Goal: Task Accomplishment & Management: Manage account settings

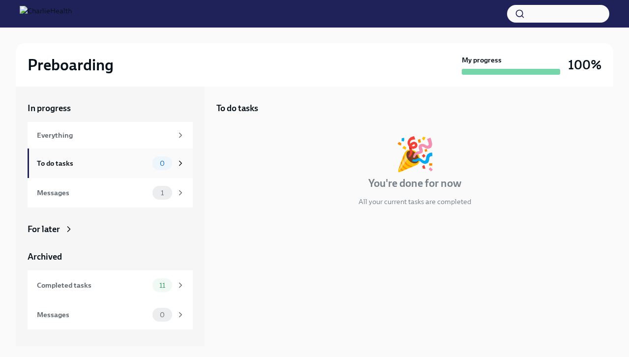
click at [69, 172] on div "To do tasks 0" at bounding box center [110, 162] width 165 height 29
click at [69, 192] on div "Messages" at bounding box center [93, 192] width 112 height 11
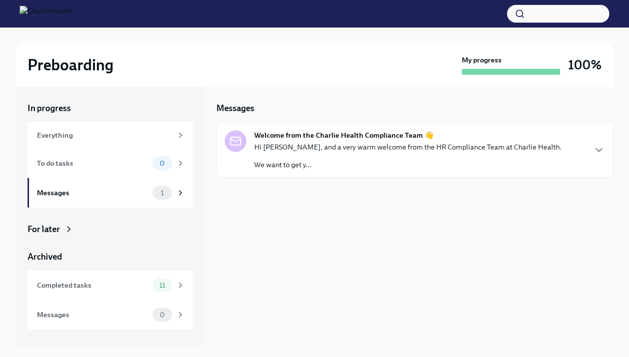
click at [72, 15] on img at bounding box center [46, 14] width 52 height 16
click at [85, 68] on h2 "Preboarding" at bounding box center [71, 65] width 86 height 20
click at [349, 163] on p "We want to get y..." at bounding box center [407, 165] width 307 height 10
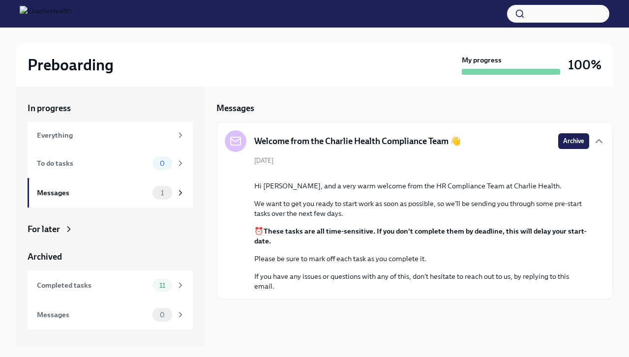
scroll to position [50, 0]
click at [114, 291] on div "Completed tasks 11" at bounding box center [111, 285] width 148 height 14
